Goal: Task Accomplishment & Management: Complete application form

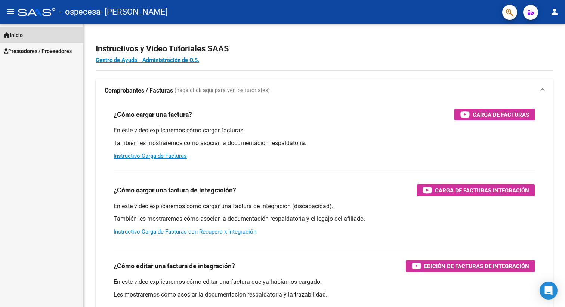
click at [17, 31] on span "Inicio" at bounding box center [13, 35] width 19 height 8
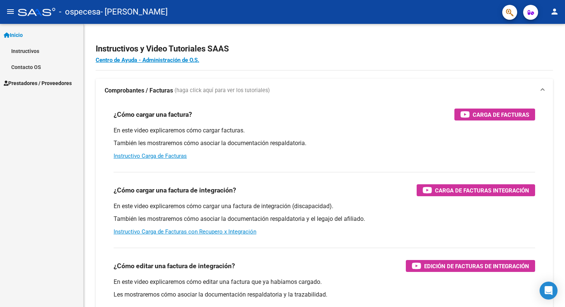
click at [24, 85] on span "Prestadores / Proveedores" at bounding box center [38, 83] width 68 height 8
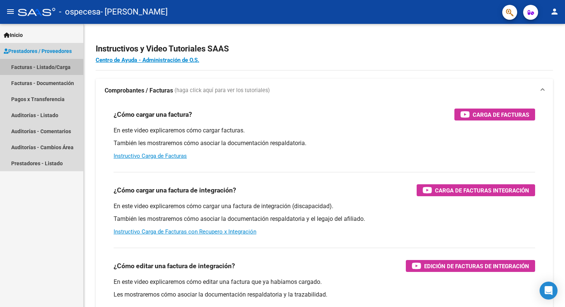
click at [21, 69] on link "Facturas - Listado/Carga" at bounding box center [41, 67] width 83 height 16
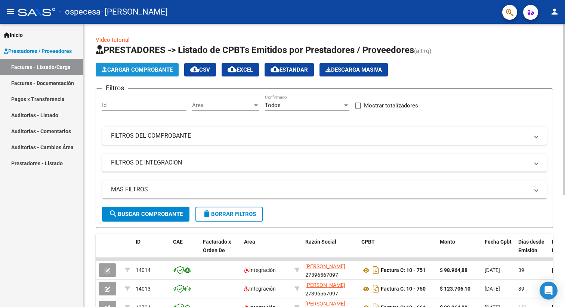
click at [169, 68] on span "Cargar Comprobante" at bounding box center [137, 69] width 71 height 7
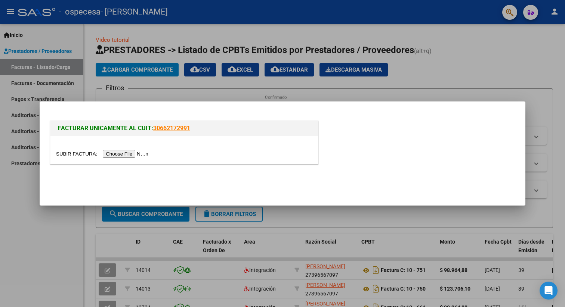
click at [111, 155] on input "file" at bounding box center [103, 154] width 94 height 8
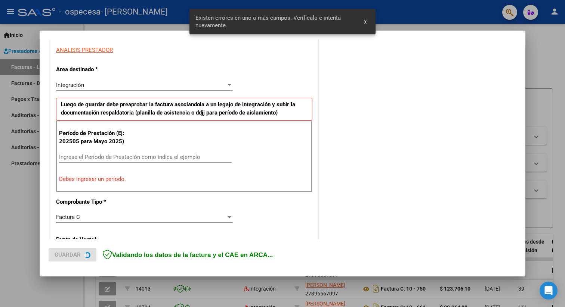
scroll to position [145, 0]
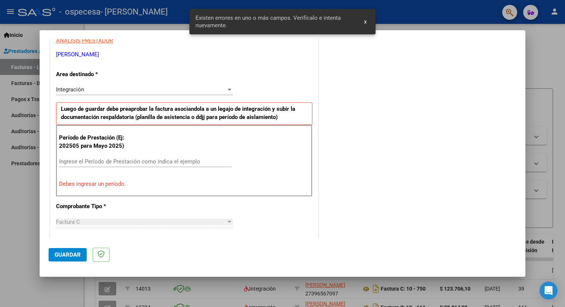
click at [105, 159] on input "Ingrese el Período de Prestación como indica el ejemplo" at bounding box center [145, 161] width 172 height 7
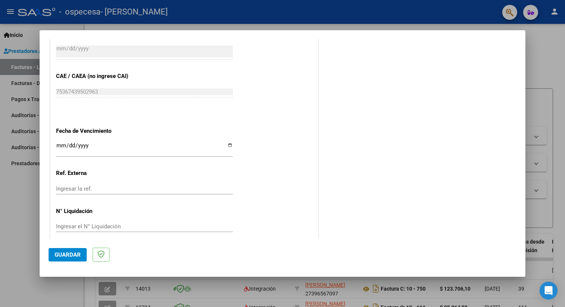
scroll to position [456, 0]
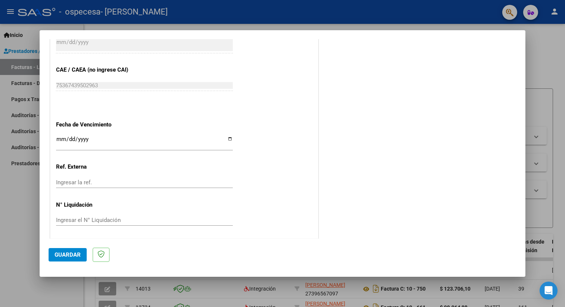
type input "202508"
click at [230, 138] on input "Ingresar la fecha" at bounding box center [144, 142] width 177 height 12
type input "[DATE]"
click at [66, 256] on span "Guardar" at bounding box center [68, 255] width 26 height 7
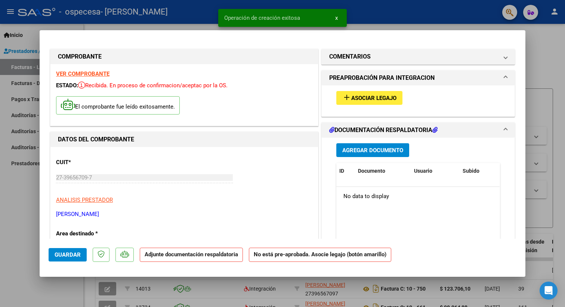
click at [376, 99] on span "Asociar Legajo" at bounding box center [373, 98] width 45 height 7
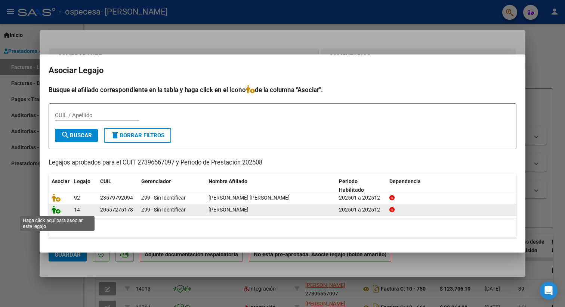
click at [55, 212] on icon at bounding box center [56, 210] width 9 height 8
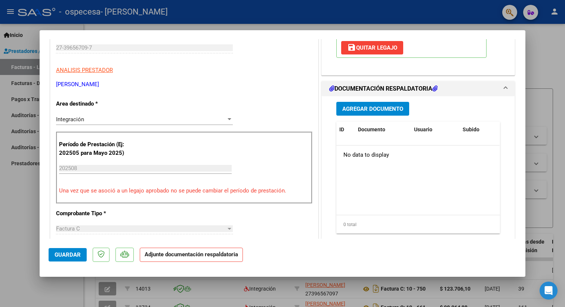
scroll to position [131, 0]
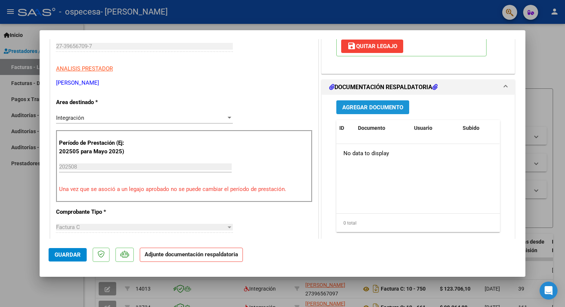
click at [385, 109] on span "Agregar Documento" at bounding box center [372, 107] width 61 height 7
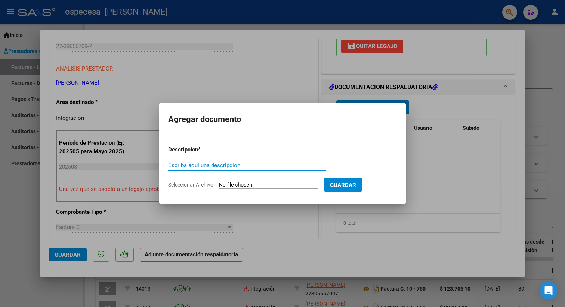
click at [348, 187] on span "Guardar" at bounding box center [343, 185] width 26 height 7
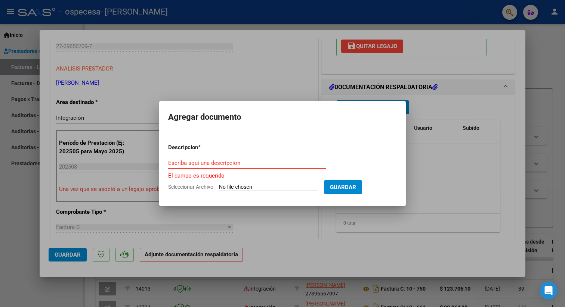
click at [215, 164] on input "Escriba aquí una descripcion" at bounding box center [247, 163] width 158 height 7
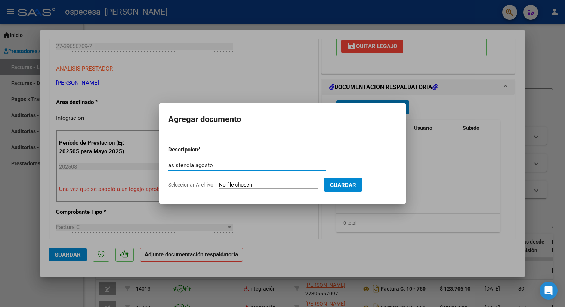
type input "asistencia agosto"
click at [342, 183] on span "Guardar" at bounding box center [343, 185] width 26 height 7
click at [246, 180] on form "Descripcion * asistencia agosto Escriba aquí una descripcion Seleccionar Archiv…" at bounding box center [282, 167] width 229 height 55
click at [227, 185] on input "Seleccionar Archivo" at bounding box center [268, 185] width 99 height 7
type input "C:\fakepath\Asistencia [PERSON_NAME].pdf"
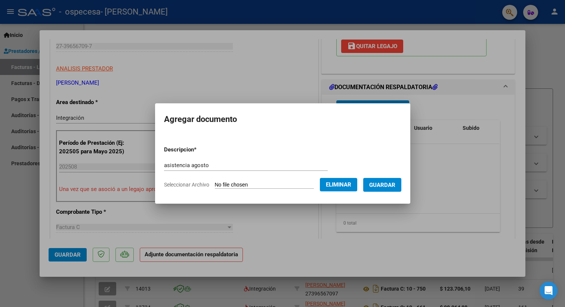
click at [377, 181] on span "Guardar" at bounding box center [382, 184] width 26 height 7
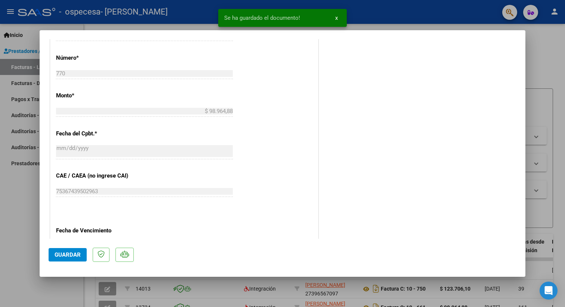
scroll to position [393, 0]
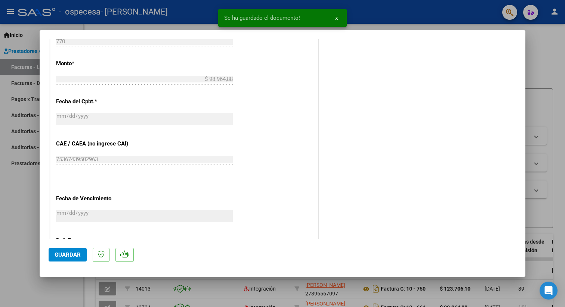
click at [77, 255] on span "Guardar" at bounding box center [68, 255] width 26 height 7
click at [336, 19] on span "x" at bounding box center [336, 18] width 3 height 7
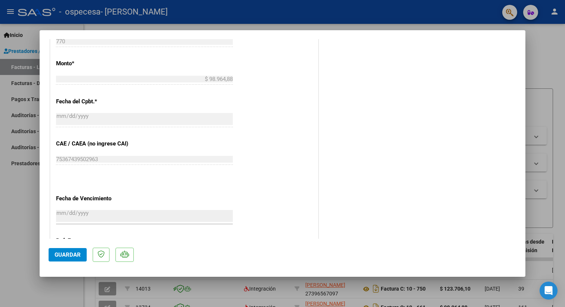
click at [550, 61] on div at bounding box center [282, 153] width 565 height 307
type input "$ 0,00"
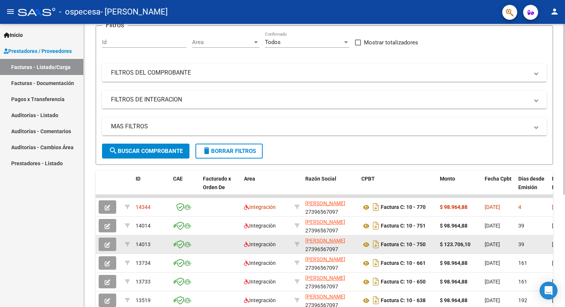
scroll to position [0, 0]
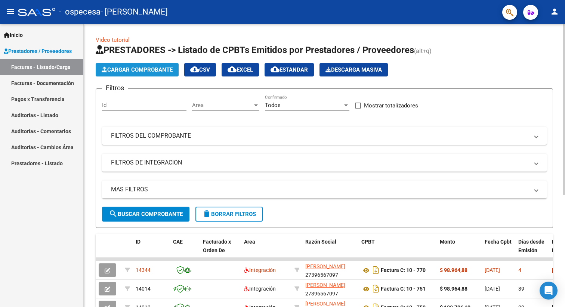
click at [151, 74] on button "Cargar Comprobante" at bounding box center [137, 69] width 83 height 13
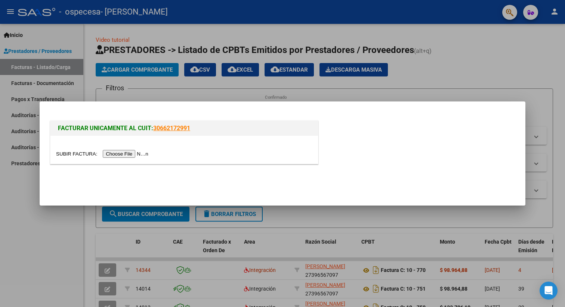
click at [118, 153] on input "file" at bounding box center [103, 154] width 94 height 8
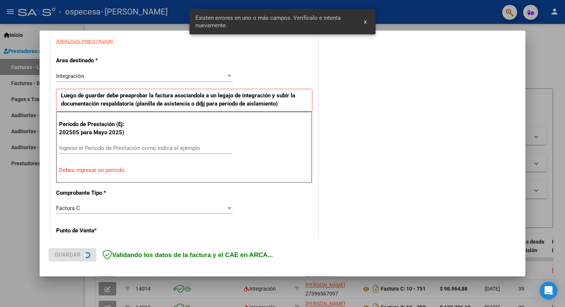
scroll to position [146, 0]
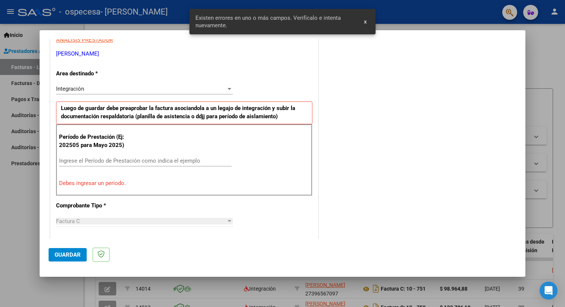
click at [75, 164] on div "Ingrese el Período de Prestación como indica el ejemplo" at bounding box center [145, 160] width 172 height 11
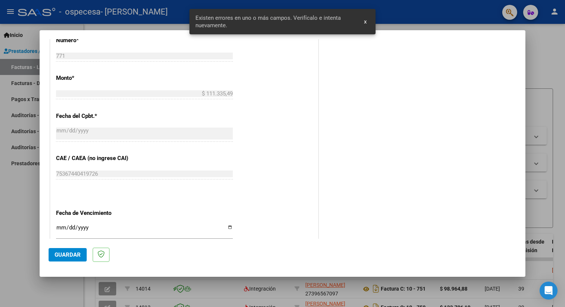
scroll to position [387, 0]
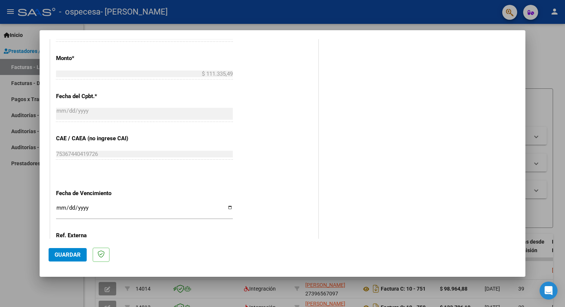
type input "202508"
click at [59, 206] on input "Ingresar la fecha" at bounding box center [144, 211] width 177 height 12
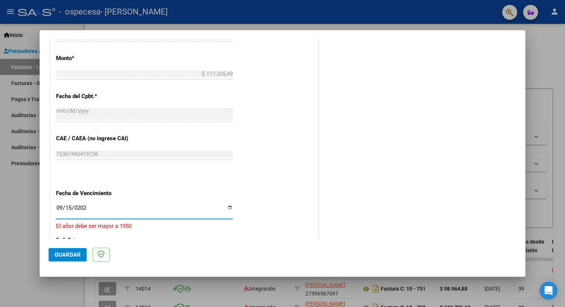
type input "[DATE]"
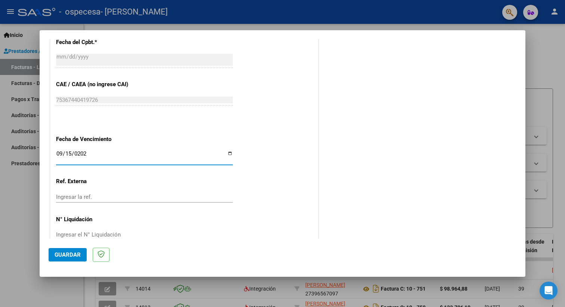
scroll to position [456, 0]
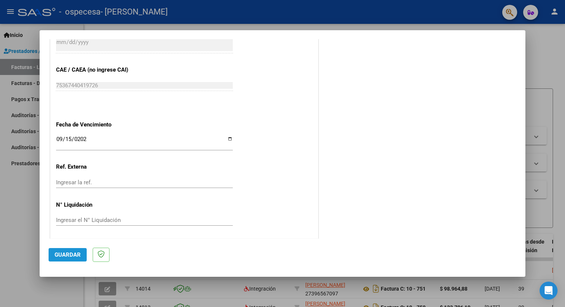
click at [68, 259] on button "Guardar" at bounding box center [68, 254] width 38 height 13
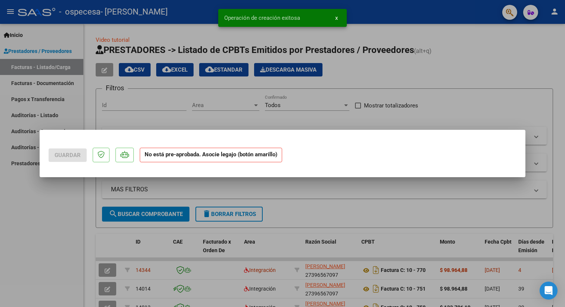
scroll to position [0, 0]
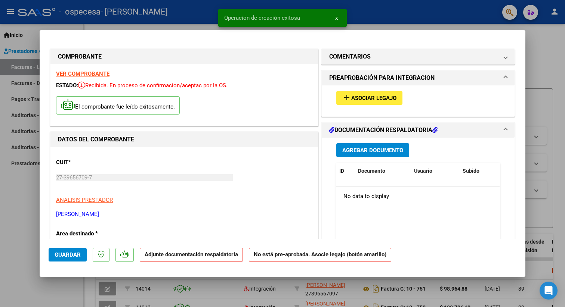
click at [365, 97] on span "Asociar Legajo" at bounding box center [373, 98] width 45 height 7
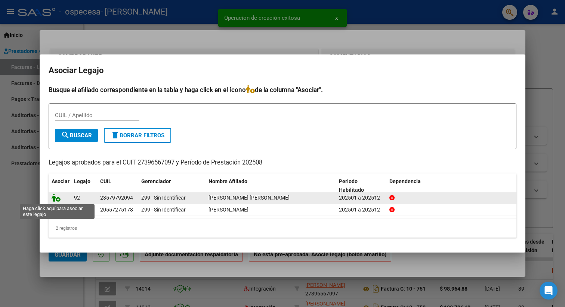
click at [57, 199] on icon at bounding box center [56, 198] width 9 height 8
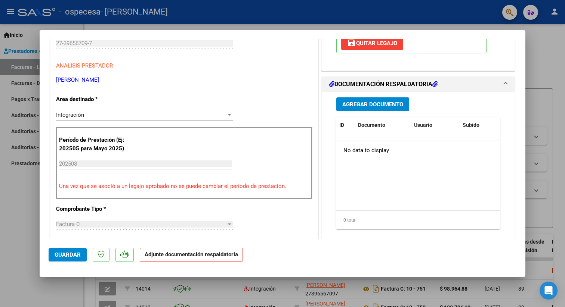
scroll to position [146, 0]
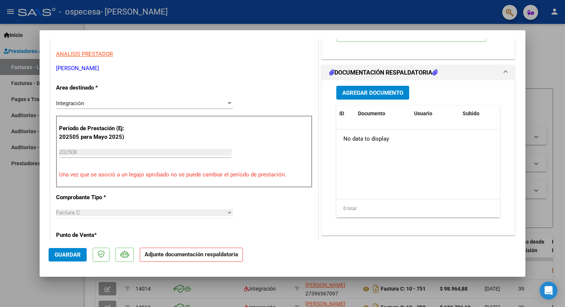
click at [394, 90] on span "Agregar Documento" at bounding box center [372, 93] width 61 height 7
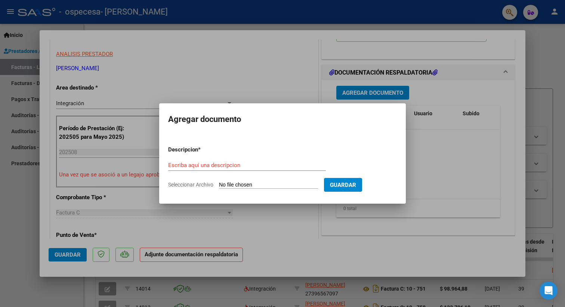
click at [230, 189] on form "Descripcion * Escriba aquí una descripcion Seleccionar Archivo Guardar" at bounding box center [282, 167] width 229 height 55
click at [218, 168] on input "Escriba aquí una descripcion" at bounding box center [247, 165] width 158 height 7
type input "asistencia agosto"
click at [241, 184] on input "Seleccionar Archivo" at bounding box center [268, 185] width 99 height 7
type input "C:\fakepath\Asistencia [PERSON_NAME].pdf"
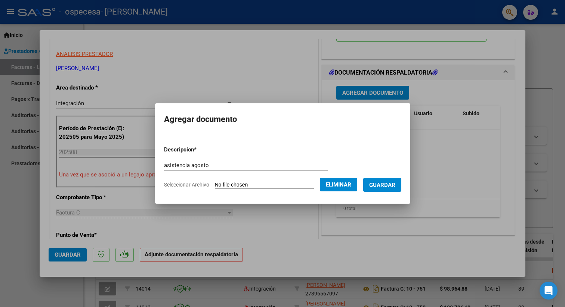
click at [381, 181] on span "Guardar" at bounding box center [382, 184] width 26 height 7
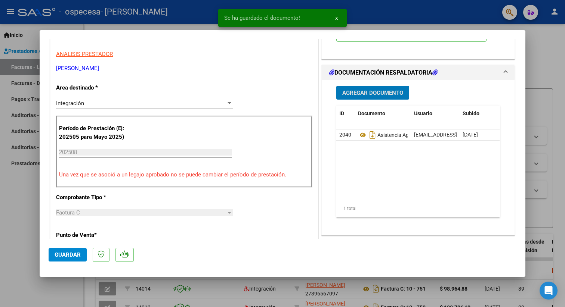
click at [66, 255] on span "Guardar" at bounding box center [68, 255] width 26 height 7
click at [69, 254] on span "Guardar" at bounding box center [68, 255] width 26 height 7
click at [335, 18] on span "x" at bounding box center [336, 18] width 3 height 7
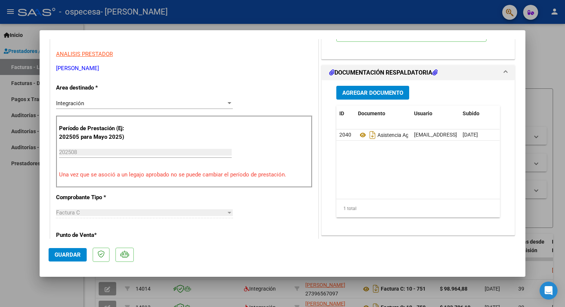
click at [540, 48] on div at bounding box center [282, 153] width 565 height 307
type input "$ 0,00"
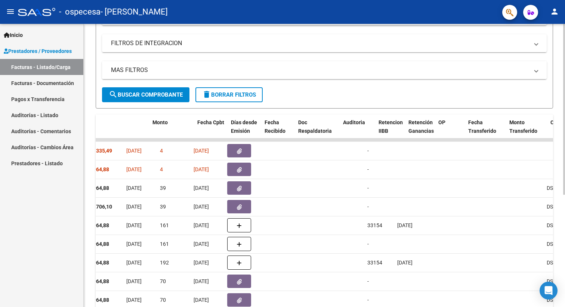
scroll to position [0, 0]
